Goal: Task Accomplishment & Management: Complete application form

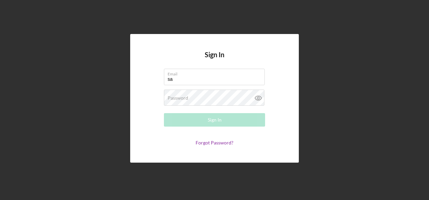
type input "[PERSON_NAME][EMAIL_ADDRESS][PERSON_NAME][DOMAIN_NAME]"
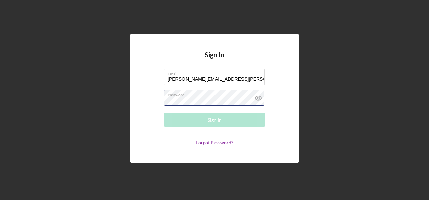
click at [178, 95] on div "Password Required" at bounding box center [214, 98] width 101 height 17
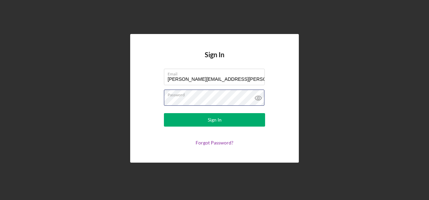
click at [164, 113] on button "Sign In" at bounding box center [214, 119] width 101 height 13
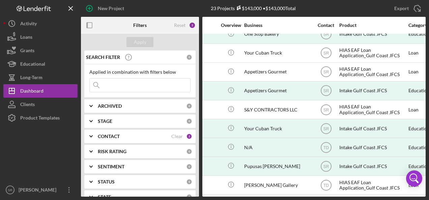
scroll to position [236, 122]
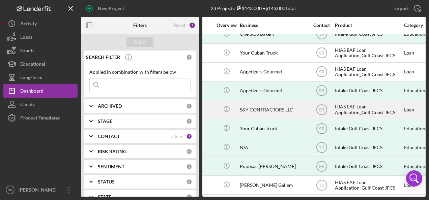
click at [248, 103] on div "S&Y CONTRACTORS LLC" at bounding box center [273, 110] width 67 height 18
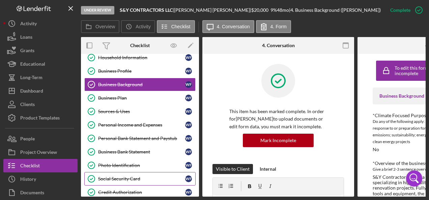
scroll to position [67, 0]
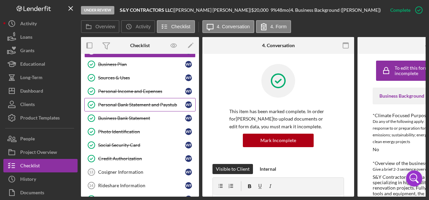
click at [140, 100] on link "Personal Bank Statement and Paystub Personal Bank Statement and Paystub W F" at bounding box center [139, 104] width 111 height 13
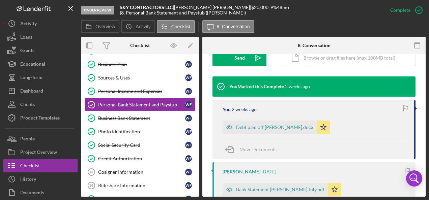
scroll to position [169, 0]
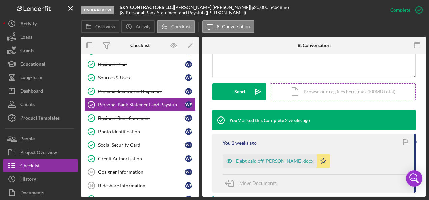
click at [306, 89] on div "Icon/Document Browse or drag files here (max 100MB total) Tap to choose files o…" at bounding box center [343, 91] width 146 height 17
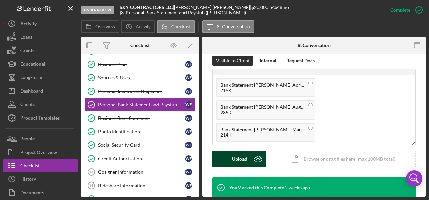
click at [233, 157] on div "Upload" at bounding box center [239, 159] width 15 height 17
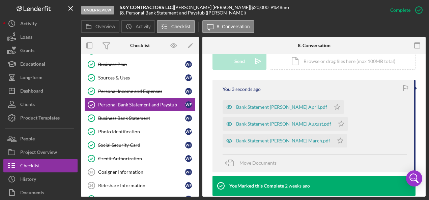
scroll to position [202, 0]
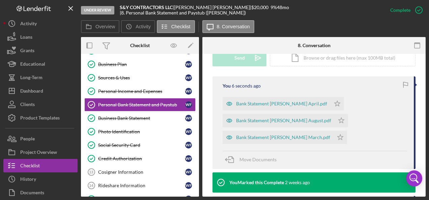
click at [404, 86] on icon "button" at bounding box center [405, 84] width 15 height 15
click at [342, 138] on icon "Icon/Star" at bounding box center [339, 137] width 13 height 13
click at [337, 102] on icon "Icon/Star" at bounding box center [336, 103] width 13 height 13
click at [342, 119] on icon "Icon/Star" at bounding box center [341, 120] width 13 height 13
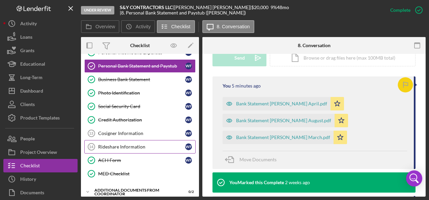
scroll to position [117, 0]
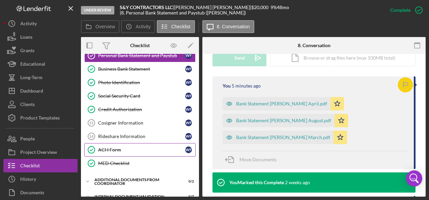
click at [134, 149] on link "ACH Form ACH Form W F" at bounding box center [139, 149] width 111 height 13
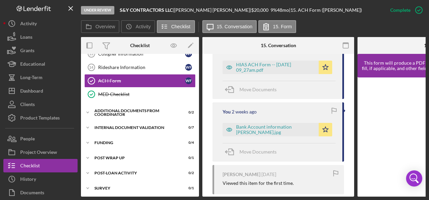
scroll to position [186, 0]
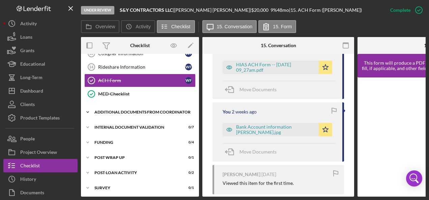
click at [117, 110] on div "Additional Documents from Coordinator" at bounding box center [142, 112] width 96 height 4
click at [112, 125] on div "Internal Document Validation" at bounding box center [142, 127] width 96 height 4
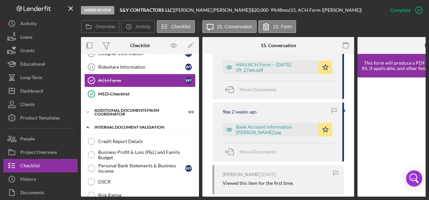
click at [112, 125] on div "Internal Document Validation" at bounding box center [142, 127] width 96 height 4
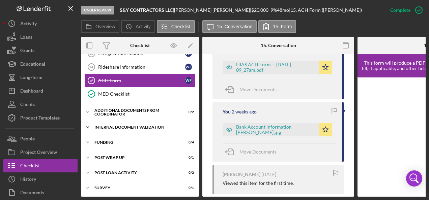
click at [112, 125] on div "Internal Document Validation" at bounding box center [142, 127] width 96 height 4
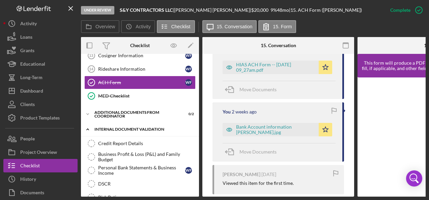
scroll to position [181, 0]
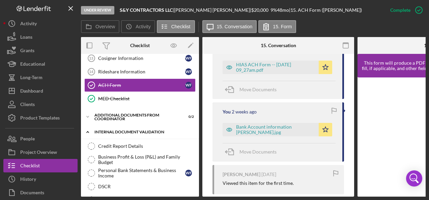
click at [103, 126] on div "Icon/Expander Internal Document Validation 0 / 7" at bounding box center [140, 132] width 118 height 14
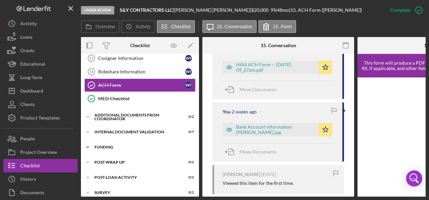
click at [103, 145] on div "Funding" at bounding box center [142, 147] width 96 height 4
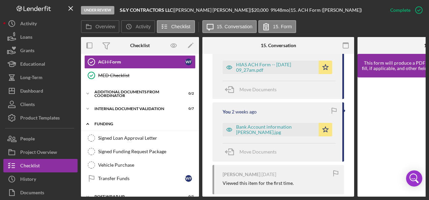
scroll to position [215, 0]
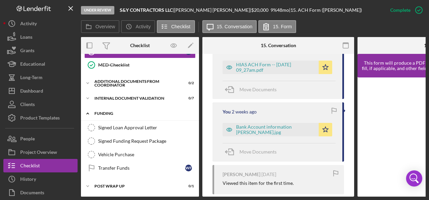
click at [99, 107] on div "Icon/Expander Funding 0 / 4" at bounding box center [140, 114] width 118 height 14
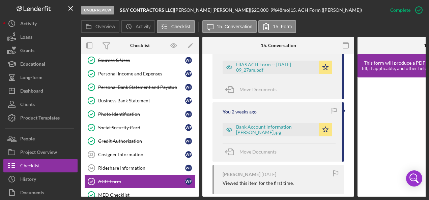
scroll to position [51, 0]
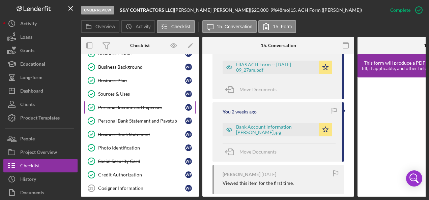
click at [114, 107] on div "Personal Income and Expenses" at bounding box center [141, 107] width 87 height 5
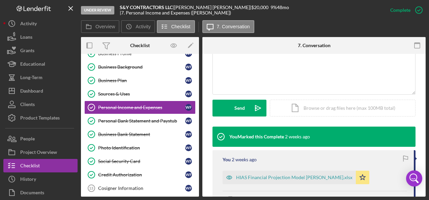
scroll to position [169, 0]
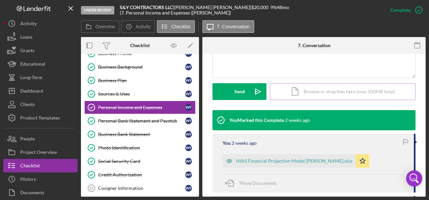
click at [299, 89] on div "Icon/Document Browse or drag files here (max 100MB total) Tap to choose files o…" at bounding box center [343, 91] width 146 height 17
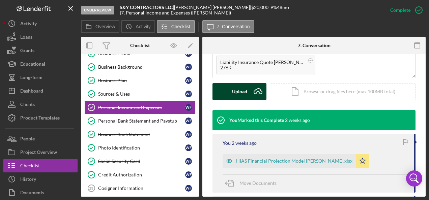
click at [241, 92] on div "Upload" at bounding box center [239, 91] width 15 height 17
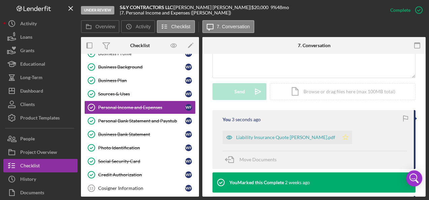
click at [347, 138] on icon "Icon/Star" at bounding box center [345, 137] width 13 height 13
click at [401, 119] on icon "button" at bounding box center [405, 118] width 15 height 15
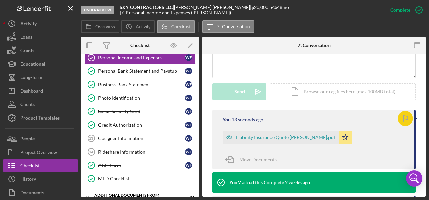
scroll to position [135, 0]
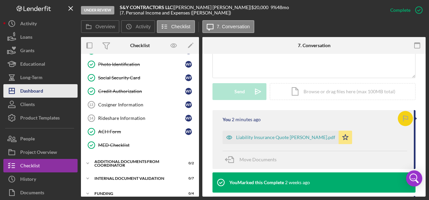
click at [34, 88] on div "Dashboard" at bounding box center [31, 91] width 23 height 15
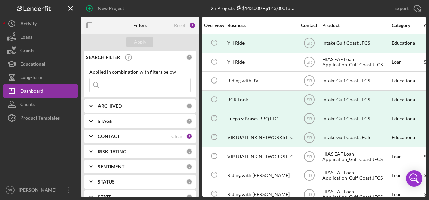
scroll to position [0, 152]
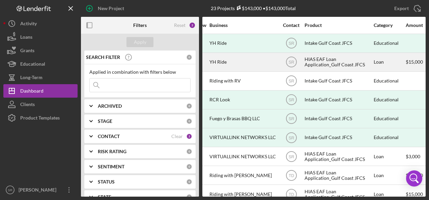
click at [233, 59] on div "YH Ride" at bounding box center [242, 62] width 67 height 18
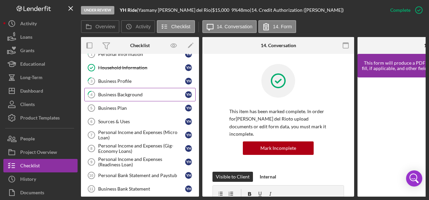
scroll to position [34, 0]
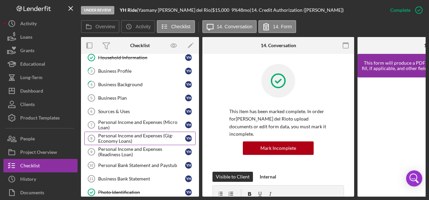
click at [126, 135] on div "Personal Income and Expenses (Gig-Economy Loans)" at bounding box center [141, 138] width 87 height 11
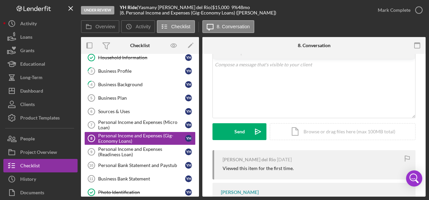
scroll to position [101, 0]
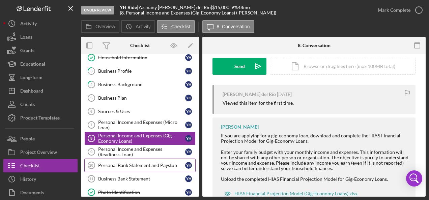
click at [124, 159] on link "Personal Bank Statement and Paystub 10 Personal Bank Statement and Paystub Y H" at bounding box center [139, 165] width 111 height 13
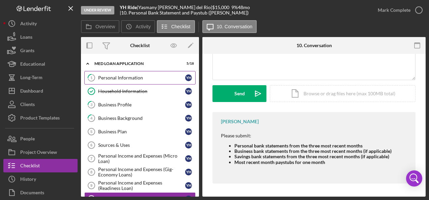
click at [130, 76] on div "Personal Information" at bounding box center [141, 77] width 87 height 5
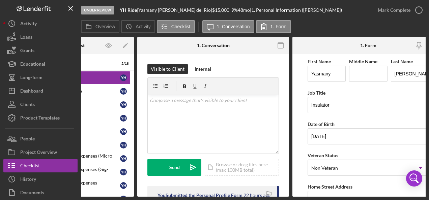
scroll to position [0, 65]
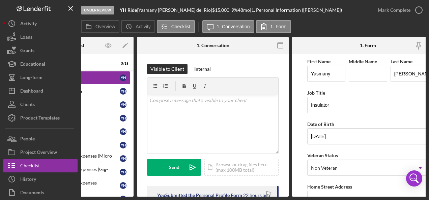
click at [409, 31] on div "Overview Icon/History Activity Checklist Icon/Message 1. Conversation 1. Form" at bounding box center [253, 26] width 345 height 13
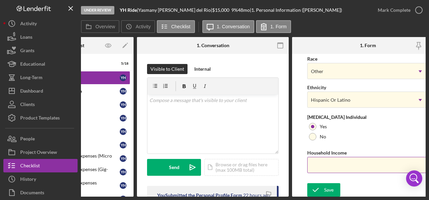
scroll to position [307, 0]
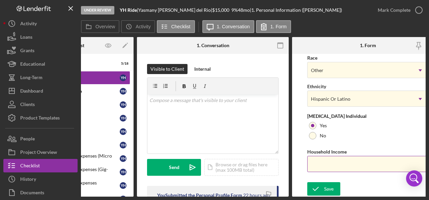
click at [324, 159] on input "Household Income" at bounding box center [367, 164] width 121 height 16
type input "$33,600"
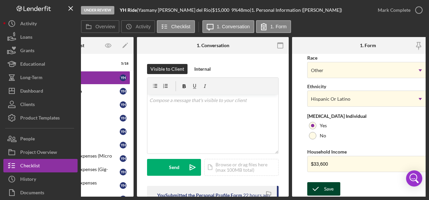
click at [316, 187] on icon "submit" at bounding box center [315, 189] width 17 height 17
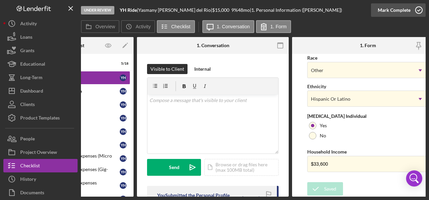
click at [418, 10] on polyline "button" at bounding box center [418, 10] width 3 height 2
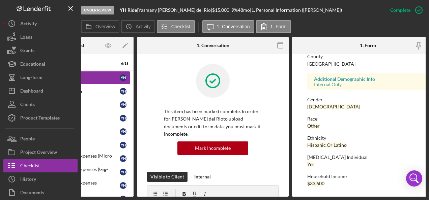
scroll to position [179, 0]
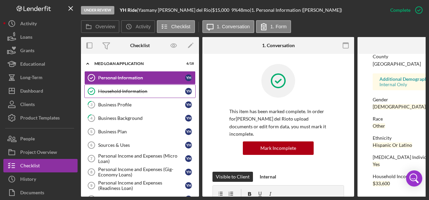
drag, startPoint x: 109, startPoint y: 90, endPoint x: 113, endPoint y: 95, distance: 6.4
click at [109, 90] on div "Household Information" at bounding box center [141, 91] width 87 height 5
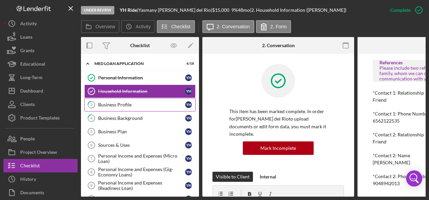
click at [115, 103] on div "Business Profile" at bounding box center [141, 104] width 87 height 5
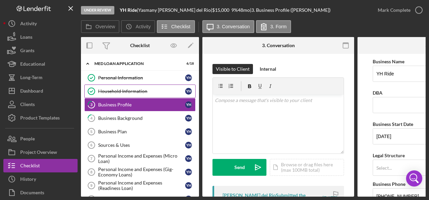
click at [121, 89] on div "Household Information" at bounding box center [141, 91] width 87 height 5
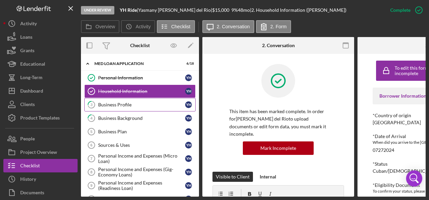
click at [134, 104] on div "Business Profile" at bounding box center [141, 104] width 87 height 5
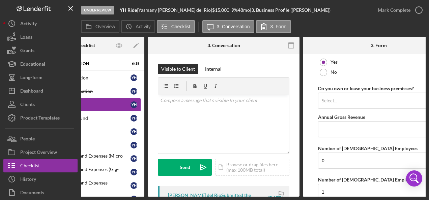
scroll to position [540, 0]
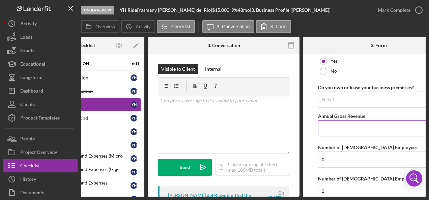
click at [325, 123] on input "Annual Gross Revenue" at bounding box center [378, 128] width 121 height 16
type input "$33,600"
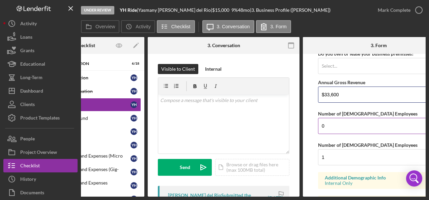
scroll to position [609, 0]
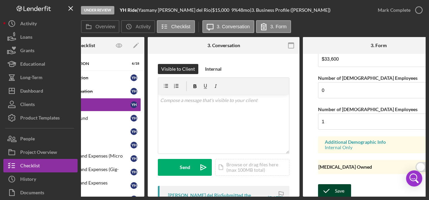
click at [333, 187] on icon "submit" at bounding box center [326, 191] width 17 height 17
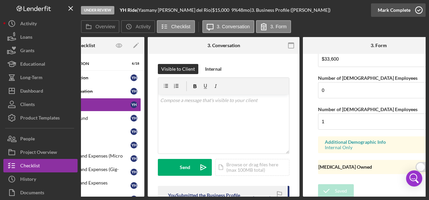
click at [419, 9] on icon "button" at bounding box center [418, 10] width 17 height 17
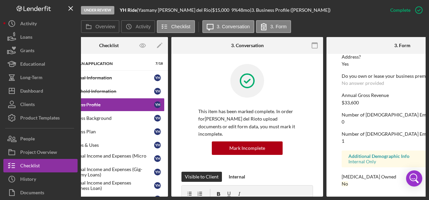
scroll to position [0, 0]
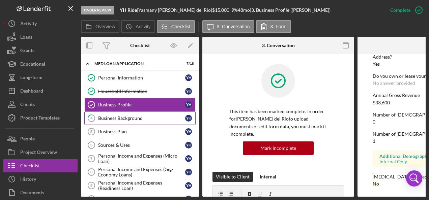
click at [117, 117] on div "Business Background" at bounding box center [141, 118] width 87 height 5
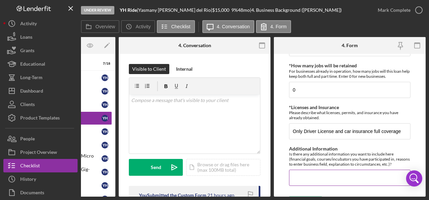
scroll to position [418, 0]
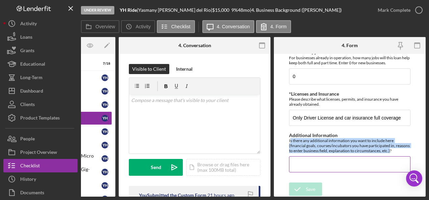
drag, startPoint x: 290, startPoint y: 139, endPoint x: 404, endPoint y: 149, distance: 115.0
click at [404, 149] on div "Is there any additional information you want to include here (financial goals, …" at bounding box center [349, 145] width 121 height 15
copy div "s there any additional information you want to include here (financial goals, c…"
click at [303, 160] on input "Additional Information" at bounding box center [349, 164] width 121 height 16
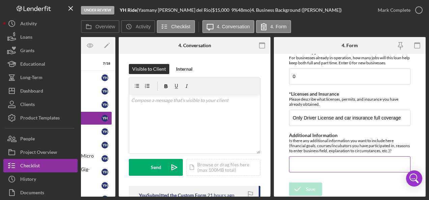
paste input "I plan to begin working in the gig economy by delivering for Spark, Amazon Flex…"
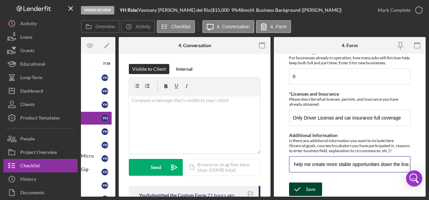
type input "I plan to begin working in the gig economy by delivering for Spark, Amazon Flex…"
click at [310, 187] on div "Save" at bounding box center [310, 189] width 9 height 13
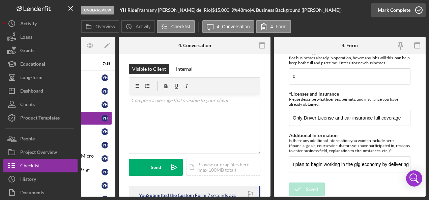
click at [417, 9] on icon "button" at bounding box center [418, 10] width 17 height 17
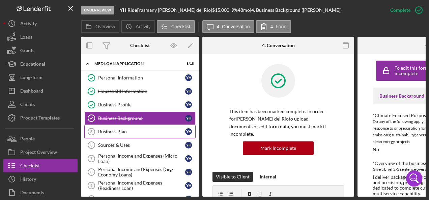
click at [107, 132] on div "Business Plan" at bounding box center [141, 131] width 87 height 5
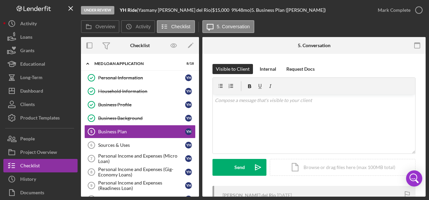
drag, startPoint x: 415, startPoint y: 59, endPoint x: 411, endPoint y: 62, distance: 4.3
click at [415, 59] on div "Visible to Client Internal Request Docs v Color teal Color pink Remove color Ad…" at bounding box center [313, 180] width 223 height 252
click at [304, 165] on div "Icon/Document Browse or drag files here (max 100MB total) Tap to choose files o…" at bounding box center [343, 167] width 146 height 17
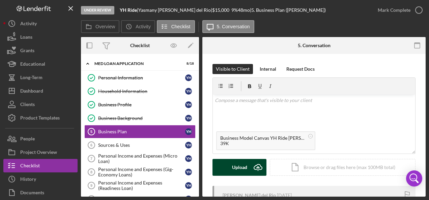
click at [234, 162] on div "Upload" at bounding box center [239, 167] width 15 height 17
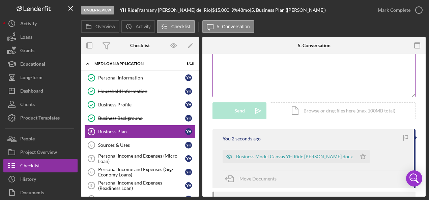
scroll to position [67, 0]
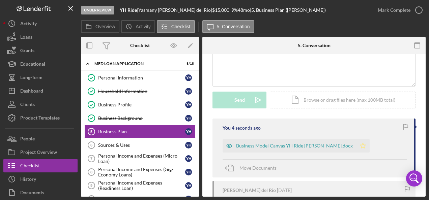
click at [361, 146] on icon "Icon/Star" at bounding box center [362, 145] width 13 height 13
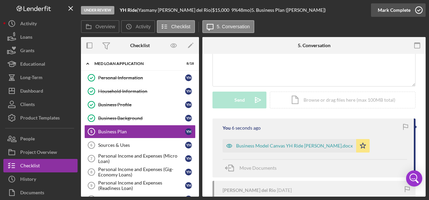
click at [419, 7] on icon "button" at bounding box center [418, 10] width 17 height 17
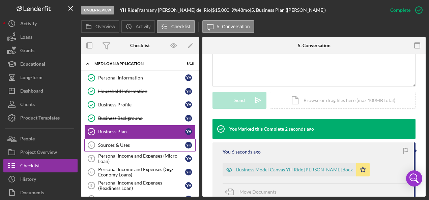
click at [132, 143] on div "Sources & Uses" at bounding box center [141, 145] width 87 height 5
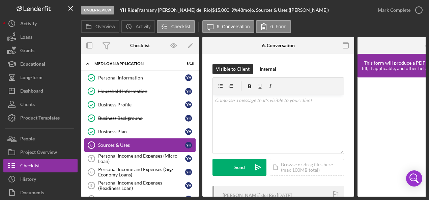
click at [123, 144] on div "Sources & Uses" at bounding box center [141, 145] width 87 height 5
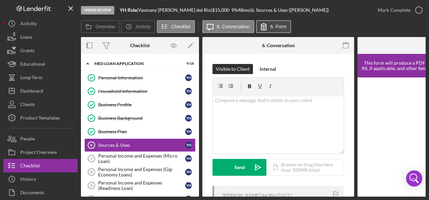
click at [271, 25] on label "6. Form" at bounding box center [278, 26] width 16 height 5
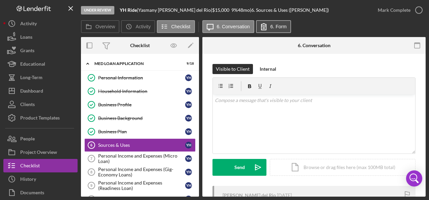
click at [268, 28] on icon at bounding box center [263, 26] width 17 height 17
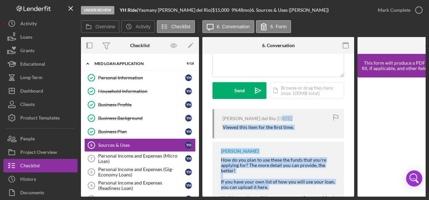
drag, startPoint x: 281, startPoint y: 194, endPoint x: 306, endPoint y: 194, distance: 25.3
click at [306, 194] on div "Yasmany Hurtado del Rio 4 days ago Viewed this item for the first time. Sandra …" at bounding box center [278, 185] width 132 height 152
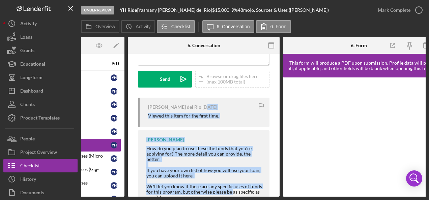
scroll to position [0, 84]
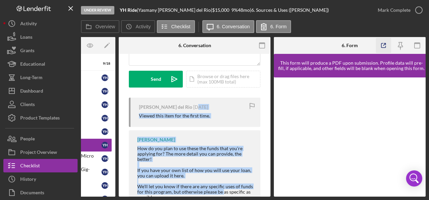
click at [387, 43] on icon "button" at bounding box center [383, 45] width 15 height 15
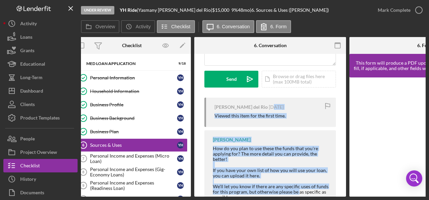
scroll to position [0, 0]
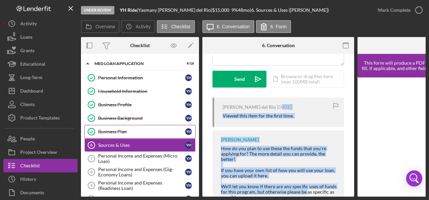
click at [119, 129] on div "Business Plan" at bounding box center [141, 131] width 87 height 5
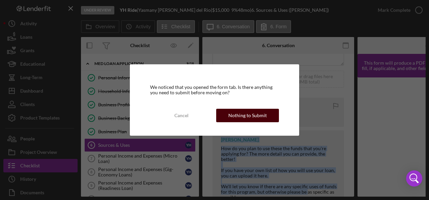
drag, startPoint x: 235, startPoint y: 113, endPoint x: 198, endPoint y: 130, distance: 41.2
click at [235, 113] on div "Nothing to Submit" at bounding box center [247, 115] width 38 height 13
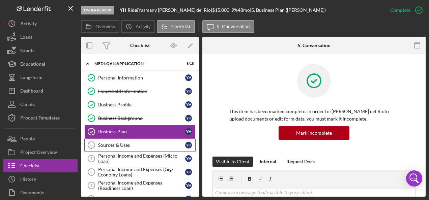
click at [111, 143] on div "Sources & Uses" at bounding box center [141, 145] width 87 height 5
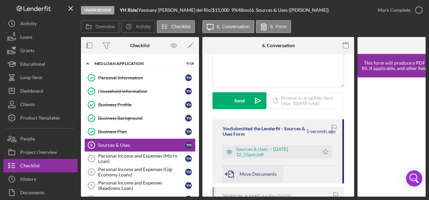
scroll to position [67, 0]
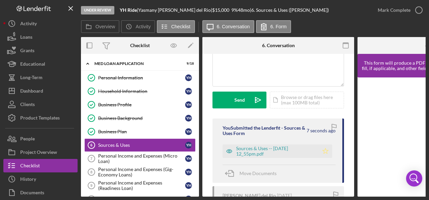
click at [326, 150] on polygon "button" at bounding box center [326, 150] width 6 height 5
click at [281, 150] on div "Sources & Uses -- 2025-09-16 12_55pm.pdf" at bounding box center [275, 151] width 79 height 11
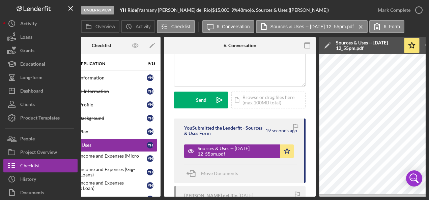
scroll to position [0, 0]
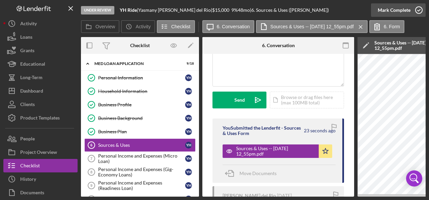
click at [418, 9] on icon "button" at bounding box center [418, 10] width 17 height 17
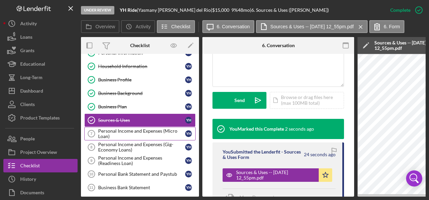
scroll to position [34, 0]
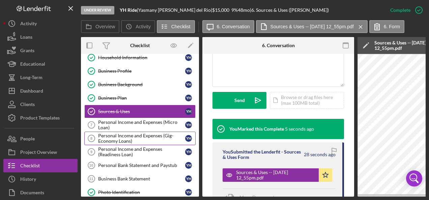
click at [117, 136] on div "Personal Income and Expenses (Gig-Economy Loans)" at bounding box center [141, 138] width 87 height 11
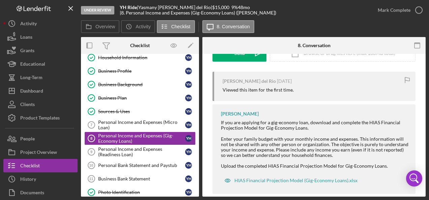
scroll to position [125, 0]
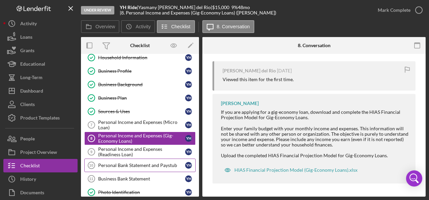
click at [134, 163] on div "Personal Bank Statement and Paystub" at bounding box center [141, 165] width 87 height 5
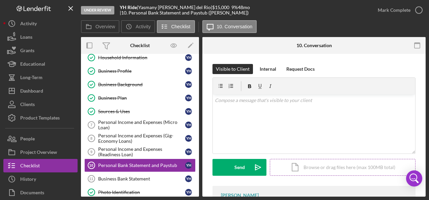
click at [312, 167] on div "Icon/Document Browse or drag files here (max 100MB total) Tap to choose files o…" at bounding box center [343, 167] width 146 height 17
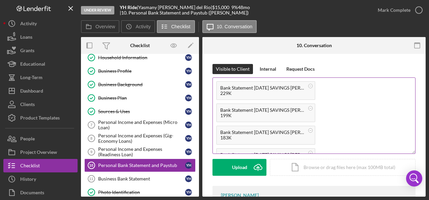
click at [352, 130] on div "Bank Statement May 31 SAVINGS Yasmany Hurtado.pdf 229K Bank Statement march 31 …" at bounding box center [314, 146] width 202 height 137
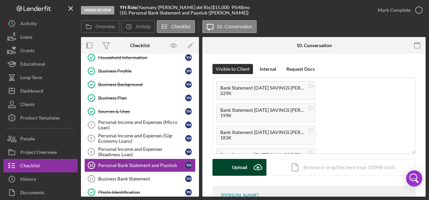
click at [246, 161] on div "Upload" at bounding box center [239, 167] width 15 height 17
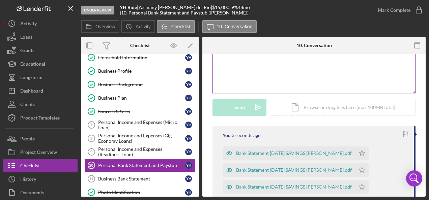
scroll to position [135, 0]
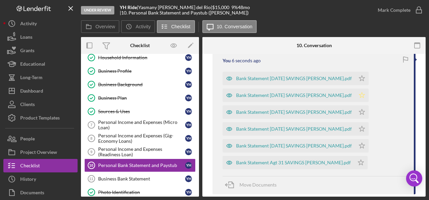
click at [364, 95] on polygon "button" at bounding box center [362, 94] width 6 height 5
click at [365, 146] on icon "Icon/Star" at bounding box center [361, 145] width 13 height 13
click at [362, 78] on icon "Icon/Star" at bounding box center [361, 78] width 13 height 13
click at [361, 111] on icon "Icon/Star" at bounding box center [361, 112] width 13 height 13
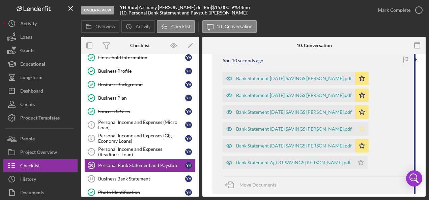
click at [361, 126] on icon "Icon/Star" at bounding box center [361, 128] width 13 height 13
click at [362, 164] on icon "Icon/Star" at bounding box center [360, 162] width 13 height 13
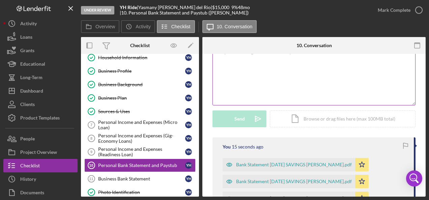
scroll to position [34, 0]
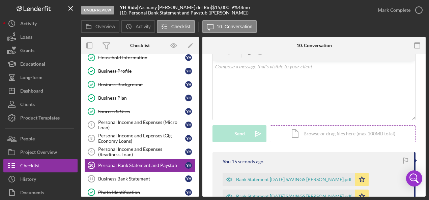
click at [325, 131] on div "Icon/Document Browse or drag files here (max 100MB total) Tap to choose files o…" at bounding box center [343, 133] width 146 height 17
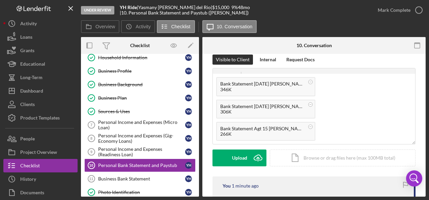
scroll to position [0, 0]
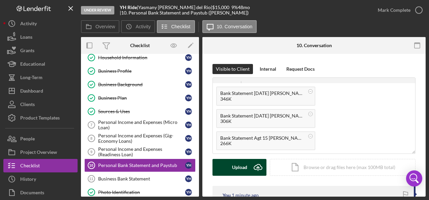
click at [235, 166] on div "Upload" at bounding box center [239, 167] width 15 height 17
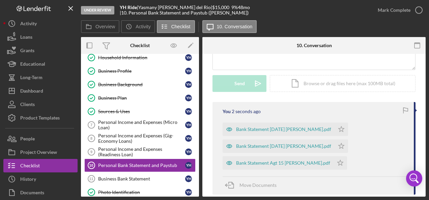
scroll to position [101, 0]
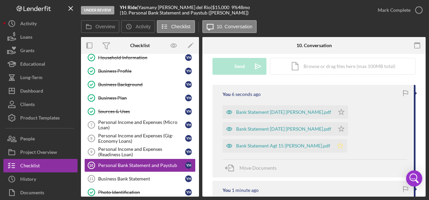
click at [340, 144] on polygon "button" at bounding box center [341, 145] width 6 height 5
click at [341, 128] on icon "Icon/Star" at bounding box center [341, 128] width 13 height 13
click at [343, 111] on icon "Icon/Star" at bounding box center [341, 112] width 13 height 13
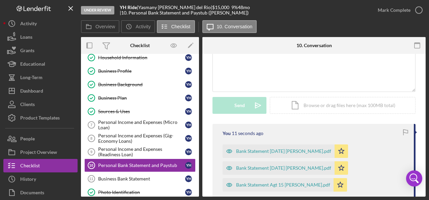
scroll to position [67, 0]
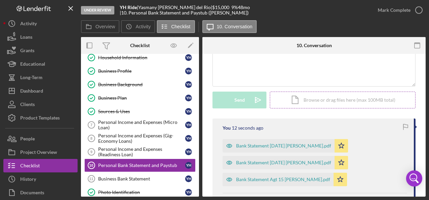
click at [320, 104] on div "Icon/Document Browse or drag files here (max 100MB total) Tap to choose files o…" at bounding box center [343, 100] width 146 height 17
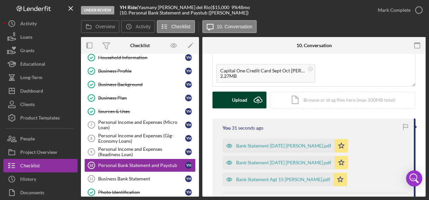
click at [231, 100] on button "Upload Icon/Upload" at bounding box center [239, 100] width 54 height 17
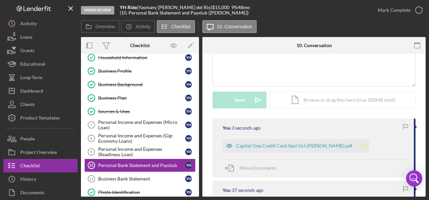
click at [356, 143] on icon "Icon/Star" at bounding box center [362, 145] width 13 height 13
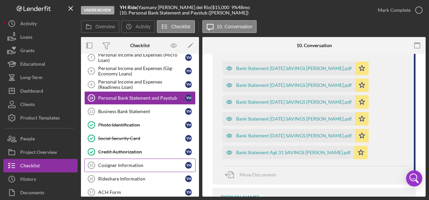
scroll to position [135, 0]
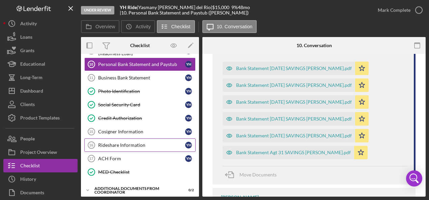
click at [119, 143] on div "Rideshare Information" at bounding box center [141, 145] width 87 height 5
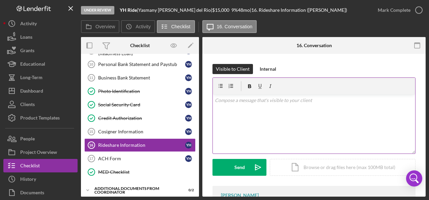
scroll to position [67, 0]
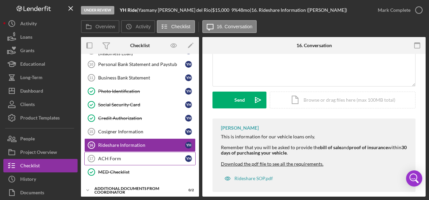
click at [116, 156] on div "ACH Form" at bounding box center [141, 158] width 87 height 5
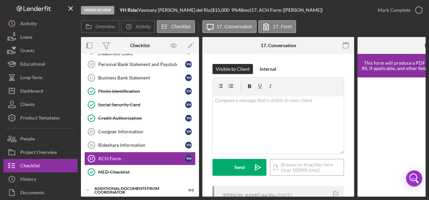
click at [293, 166] on div "Icon/Document Browse or drag files here (max 100MB total) Tap to choose files o…" at bounding box center [307, 167] width 74 height 17
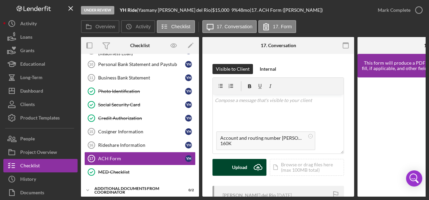
click at [236, 167] on div "Upload" at bounding box center [239, 167] width 15 height 17
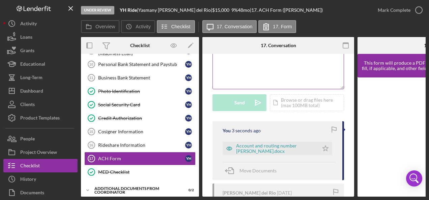
scroll to position [67, 0]
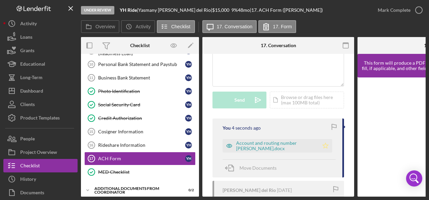
click at [324, 145] on icon "Icon/Star" at bounding box center [325, 145] width 13 height 13
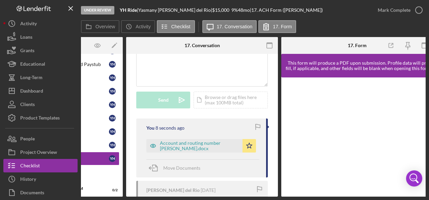
scroll to position [0, 84]
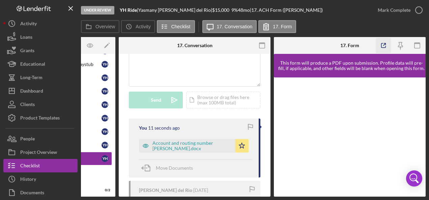
click at [386, 46] on icon "button" at bounding box center [383, 45] width 15 height 15
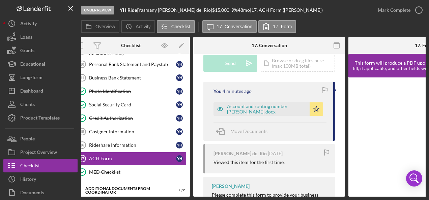
scroll to position [0, 0]
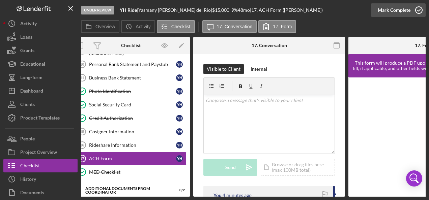
click at [417, 9] on icon "button" at bounding box center [418, 10] width 17 height 17
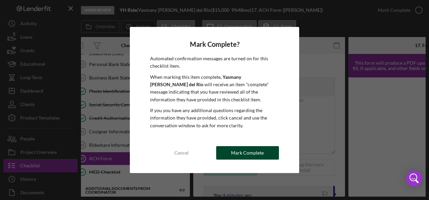
click at [244, 151] on div "Mark Complete" at bounding box center [247, 152] width 33 height 13
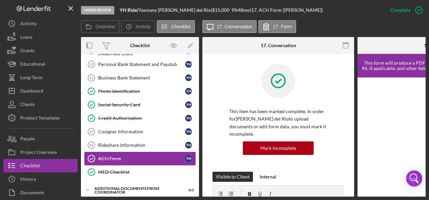
scroll to position [169, 0]
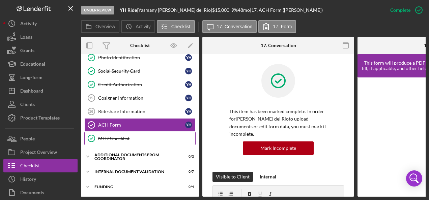
click at [114, 136] on div "MED Checklist" at bounding box center [146, 138] width 97 height 5
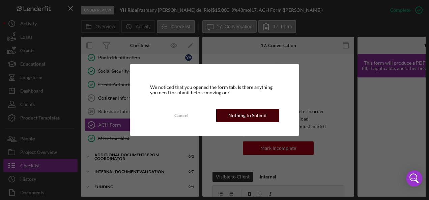
click at [238, 112] on div "Nothing to Submit" at bounding box center [247, 115] width 38 height 13
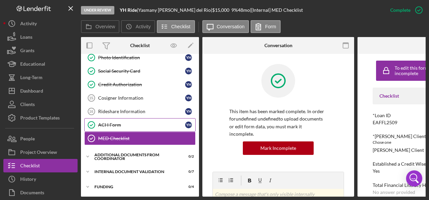
click at [137, 122] on div "ACH Form" at bounding box center [141, 124] width 87 height 5
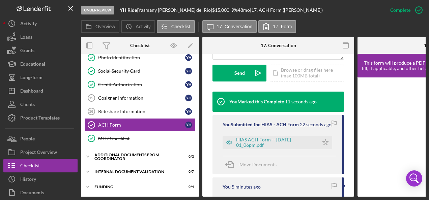
scroll to position [236, 0]
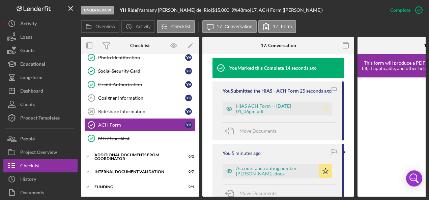
click at [323, 109] on icon "Icon/Star" at bounding box center [325, 108] width 13 height 13
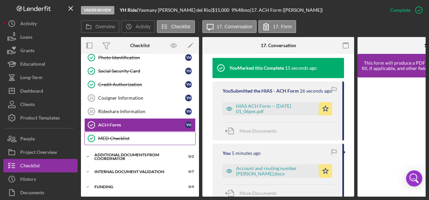
click at [113, 136] on div "MED Checklist" at bounding box center [146, 138] width 97 height 5
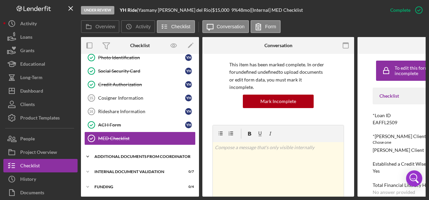
click at [114, 155] on div "Additional Documents from Coordinator" at bounding box center [142, 157] width 96 height 4
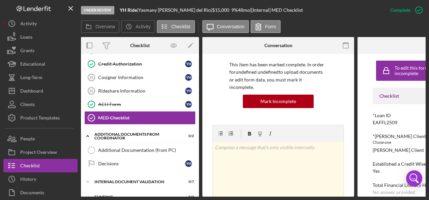
scroll to position [236, 0]
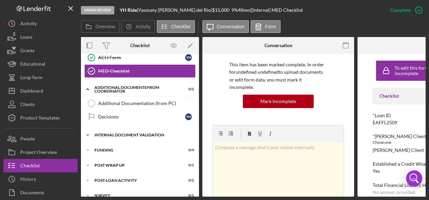
click at [127, 128] on div "Icon/Expander Internal Document Validation 0 / 7" at bounding box center [140, 134] width 118 height 13
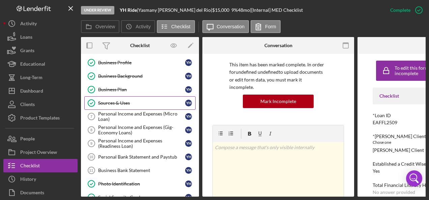
scroll to position [0, 0]
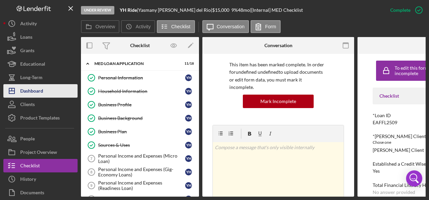
click at [37, 89] on div "Dashboard" at bounding box center [31, 91] width 23 height 15
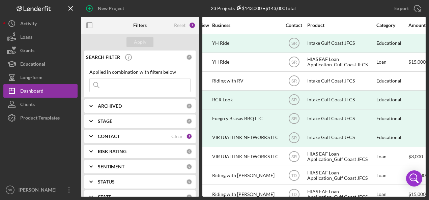
scroll to position [0, 153]
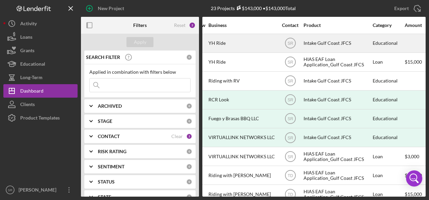
click at [229, 40] on div "YH Ride" at bounding box center [241, 43] width 67 height 18
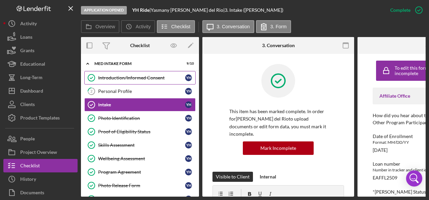
click at [123, 78] on div "Introduction/Informed Consent" at bounding box center [141, 77] width 87 height 5
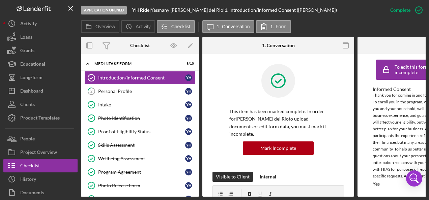
scroll to position [3, 0]
click at [126, 90] on div "Personal Profile" at bounding box center [141, 91] width 87 height 5
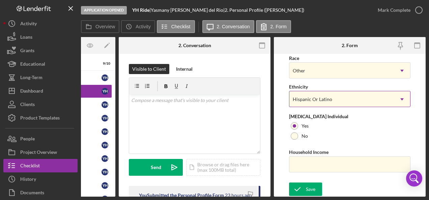
scroll to position [307, 0]
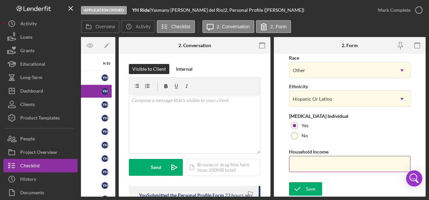
click at [315, 165] on input "Household Income" at bounding box center [349, 164] width 121 height 16
type input "$33,600"
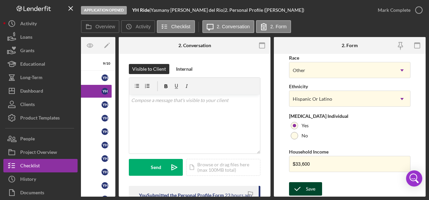
click at [308, 189] on div "Save" at bounding box center [310, 188] width 9 height 13
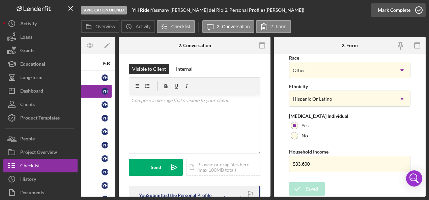
click at [416, 10] on icon "button" at bounding box center [418, 10] width 17 height 17
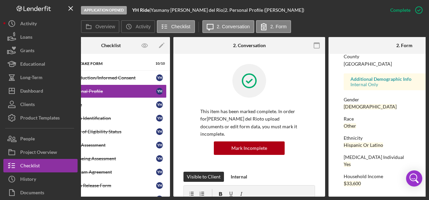
scroll to position [0, 0]
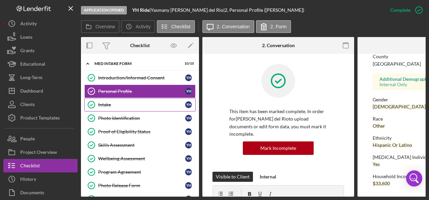
click at [113, 103] on div "Intake" at bounding box center [141, 104] width 87 height 5
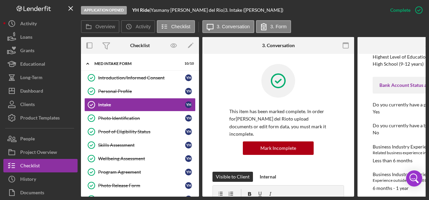
scroll to position [748, 0]
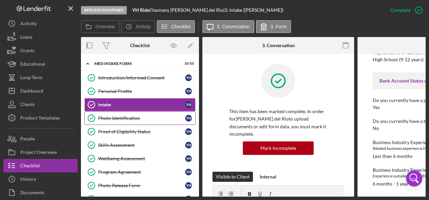
click at [122, 119] on div "Photo Identification" at bounding box center [141, 118] width 87 height 5
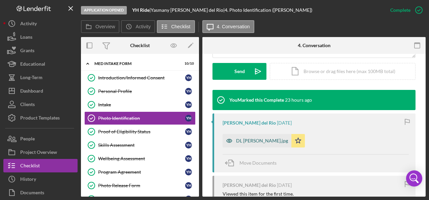
scroll to position [202, 0]
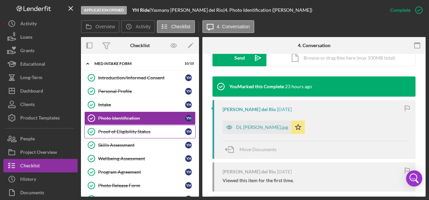
click at [110, 132] on div "Proof of Eligibility Status" at bounding box center [141, 131] width 87 height 5
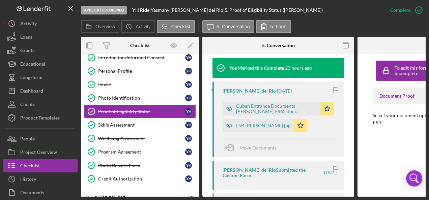
scroll to position [34, 0]
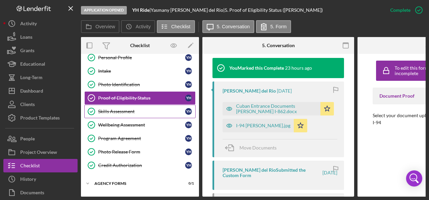
click at [109, 110] on div "Skills Assessment" at bounding box center [141, 111] width 87 height 5
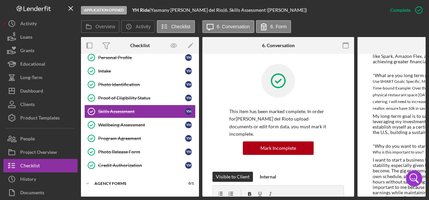
scroll to position [408, 0]
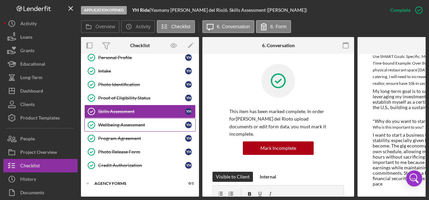
click at [121, 123] on div "Wellbeing Assessment" at bounding box center [141, 124] width 87 height 5
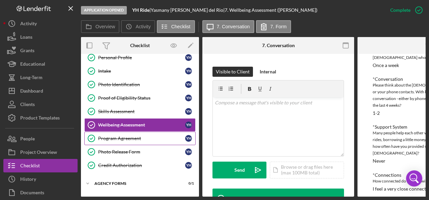
scroll to position [202, 0]
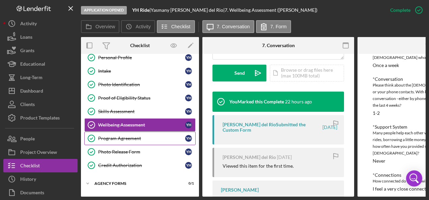
click at [117, 133] on link "Program Agreement Program Agreement Y H" at bounding box center [139, 138] width 111 height 13
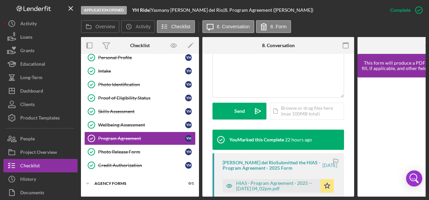
scroll to position [202, 0]
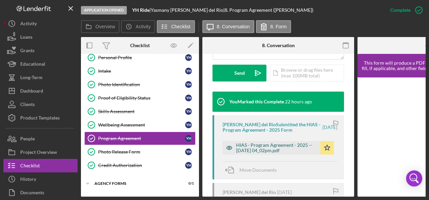
click at [250, 144] on div "HIAS - Program Agreement - 2025 -- 2025-09-12 04_02pm.pdf" at bounding box center [276, 148] width 81 height 11
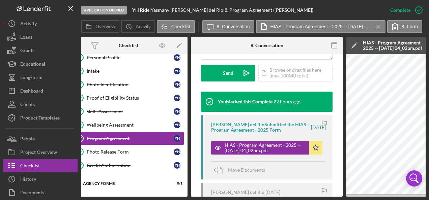
scroll to position [0, 0]
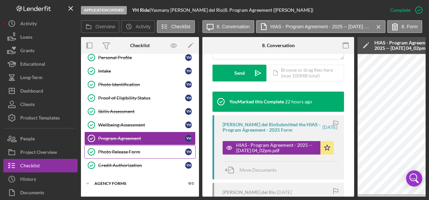
click at [114, 145] on link "Photo Release Form Photo Release Form Y H" at bounding box center [139, 151] width 111 height 13
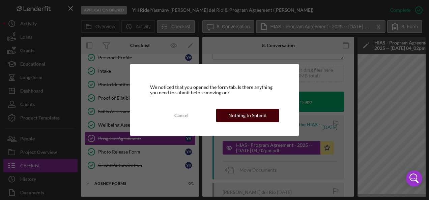
click at [243, 115] on div "Nothing to Submit" at bounding box center [247, 115] width 38 height 13
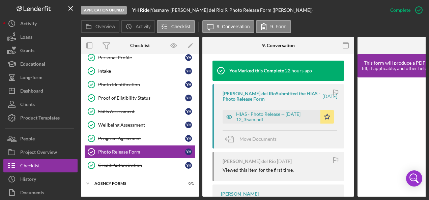
scroll to position [236, 0]
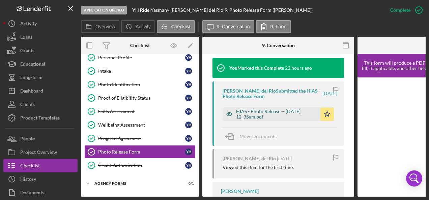
click at [251, 114] on div "HIAS - Photo Release -- 2025-09-14 12_35am.pdf" at bounding box center [276, 114] width 81 height 11
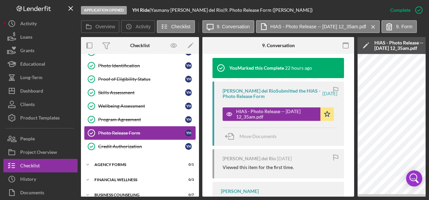
scroll to position [61, 0]
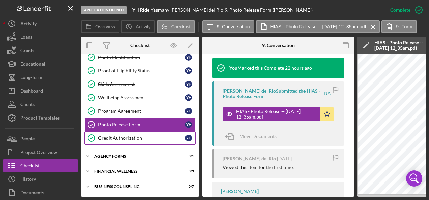
click at [115, 136] on div "Credit Authorization" at bounding box center [141, 138] width 87 height 5
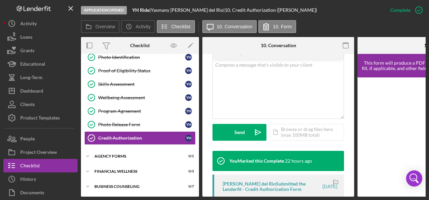
scroll to position [202, 0]
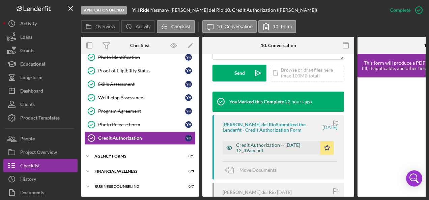
click at [245, 144] on div "Credit Authorization -- 2025-09-14 12_39am.pdf" at bounding box center [276, 148] width 81 height 11
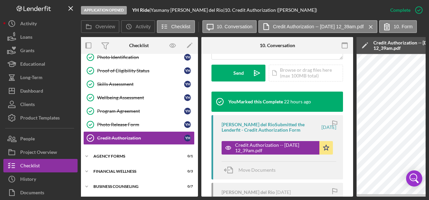
scroll to position [0, 0]
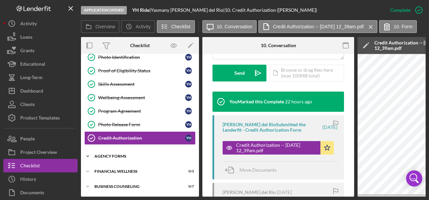
click at [115, 154] on div "Agency Forms" at bounding box center [142, 156] width 96 height 4
click at [113, 170] on div "Financial Wellness" at bounding box center [142, 172] width 96 height 4
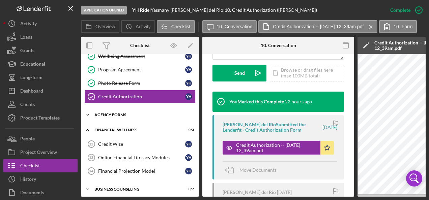
scroll to position [105, 0]
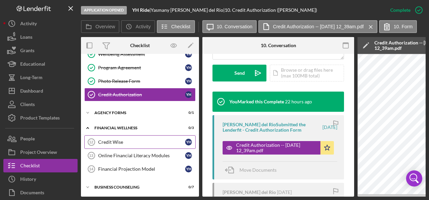
click at [121, 140] on div "Credit Wise" at bounding box center [141, 142] width 87 height 5
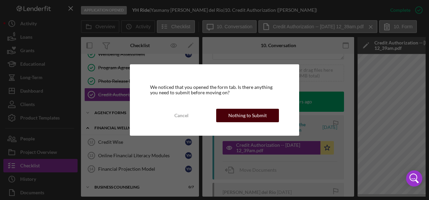
click at [240, 118] on div "Nothing to Submit" at bounding box center [247, 115] width 38 height 13
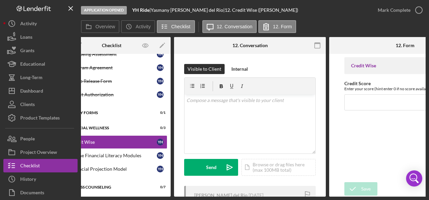
scroll to position [0, 56]
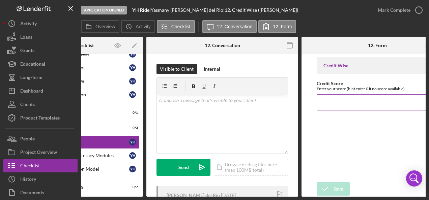
drag, startPoint x: 331, startPoint y: 99, endPoint x: 339, endPoint y: 104, distance: 9.1
click at [331, 99] on input "Credit Score" at bounding box center [377, 102] width 121 height 16
type input "694"
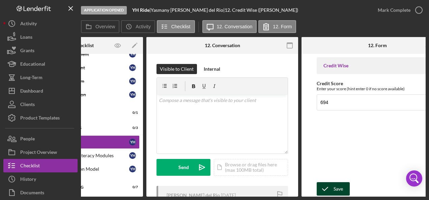
click at [332, 190] on icon "submit" at bounding box center [325, 189] width 17 height 17
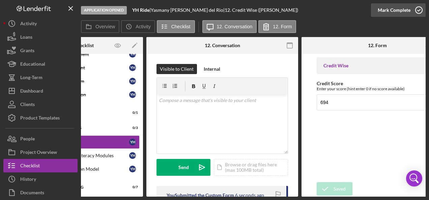
click at [417, 9] on icon "button" at bounding box center [418, 10] width 17 height 17
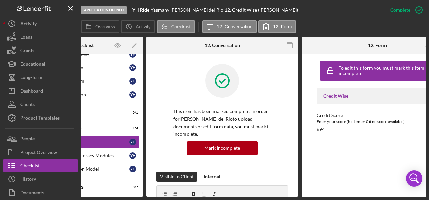
drag, startPoint x: 214, startPoint y: 195, endPoint x: 155, endPoint y: 198, distance: 58.4
click at [147, 199] on div "Application Opened YH Ride | Yasmany Hurtado del Rio | 12. Credit Wise (Yasmany…" at bounding box center [214, 100] width 429 height 200
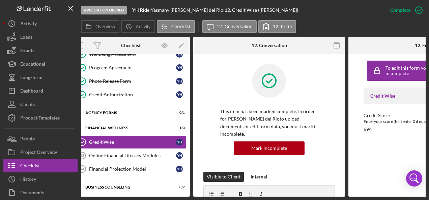
scroll to position [0, 0]
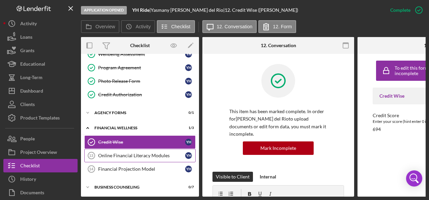
click at [120, 153] on div "Online Financial Literacy Modules" at bounding box center [141, 155] width 87 height 5
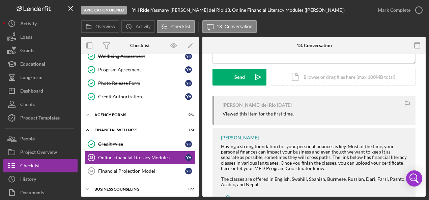
scroll to position [119, 0]
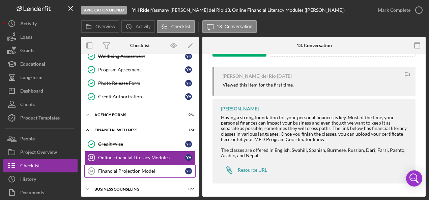
click at [117, 169] on div "Financial Projection Model" at bounding box center [141, 171] width 87 height 5
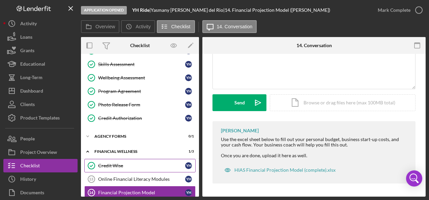
scroll to position [103, 0]
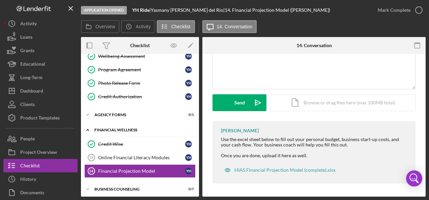
click at [84, 125] on icon "Icon/Expander" at bounding box center [87, 129] width 13 height 13
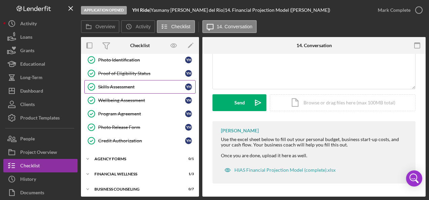
scroll to position [59, 0]
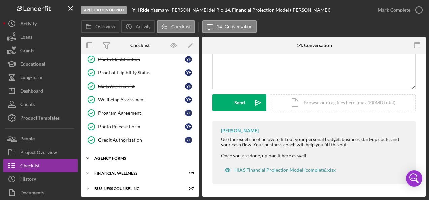
click at [132, 156] on div "Agency Forms" at bounding box center [142, 158] width 96 height 4
click at [114, 172] on div "Financial Wellness" at bounding box center [142, 174] width 96 height 4
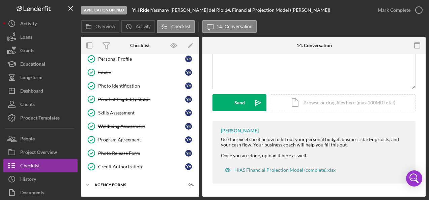
scroll to position [0, 0]
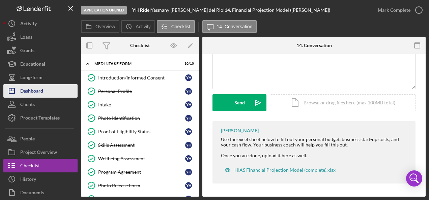
click at [38, 92] on div "Dashboard" at bounding box center [31, 91] width 23 height 15
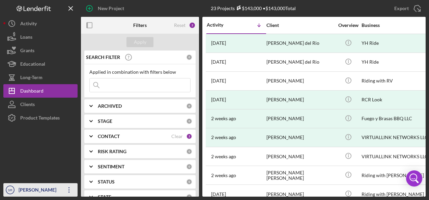
click at [57, 189] on div "Sandra Romero" at bounding box center [39, 190] width 44 height 15
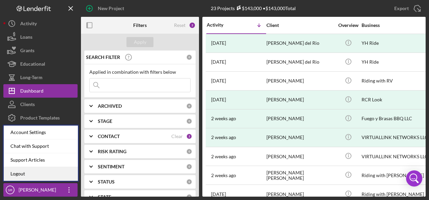
click at [24, 173] on link "Logout" at bounding box center [41, 174] width 74 height 14
